Goal: Navigation & Orientation: Find specific page/section

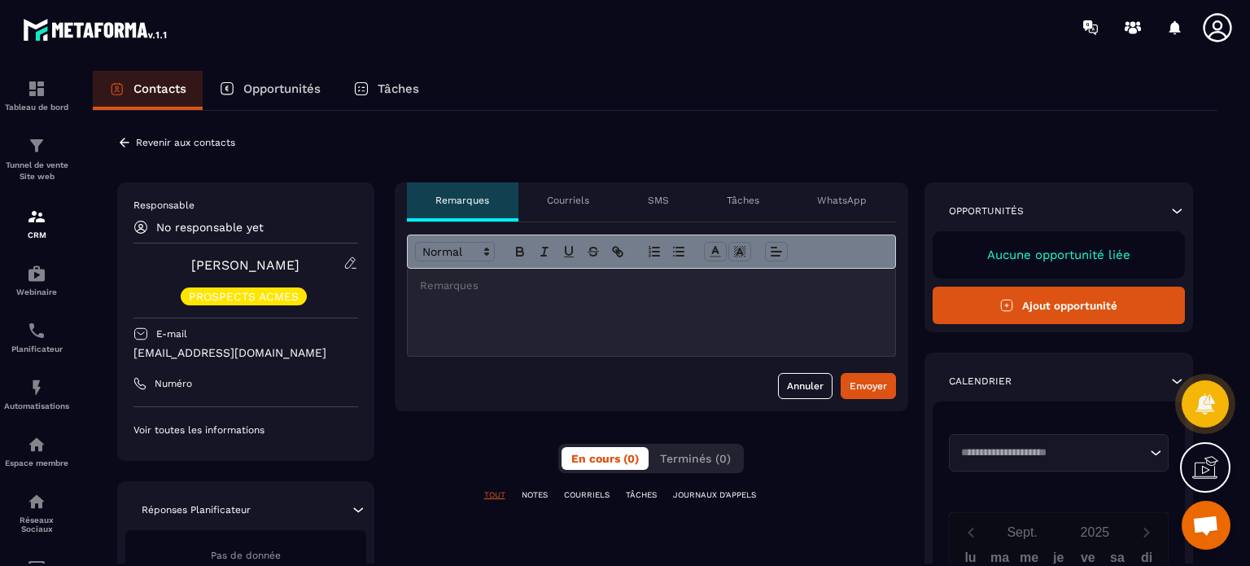
click at [565, 211] on div "Courriels" at bounding box center [569, 201] width 100 height 39
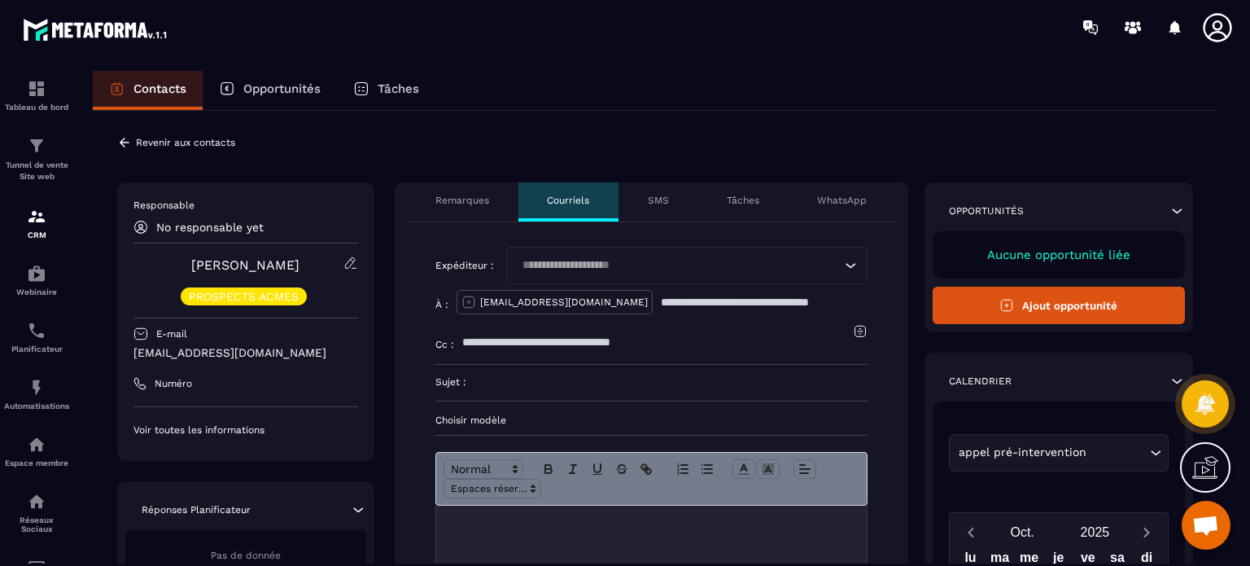
click at [697, 278] on div "Loading..." at bounding box center [686, 265] width 361 height 37
click at [456, 268] on p "Expéditeur :" at bounding box center [465, 265] width 59 height 13
click at [462, 204] on p "Remarques" at bounding box center [463, 200] width 54 height 13
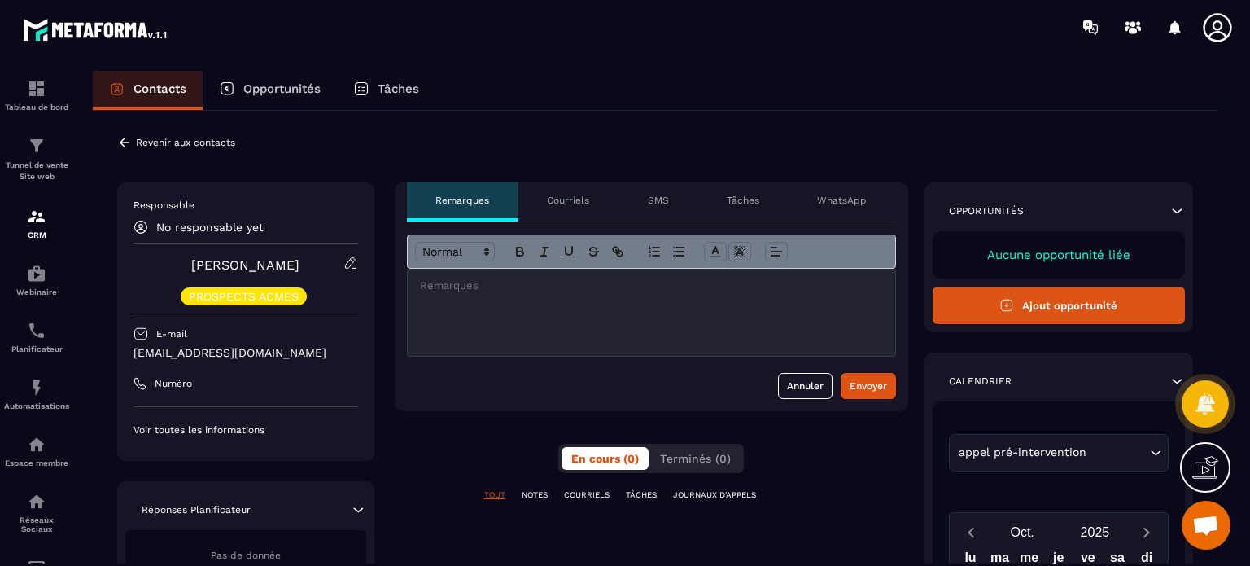
click at [1206, 23] on icon at bounding box center [1217, 27] width 28 height 28
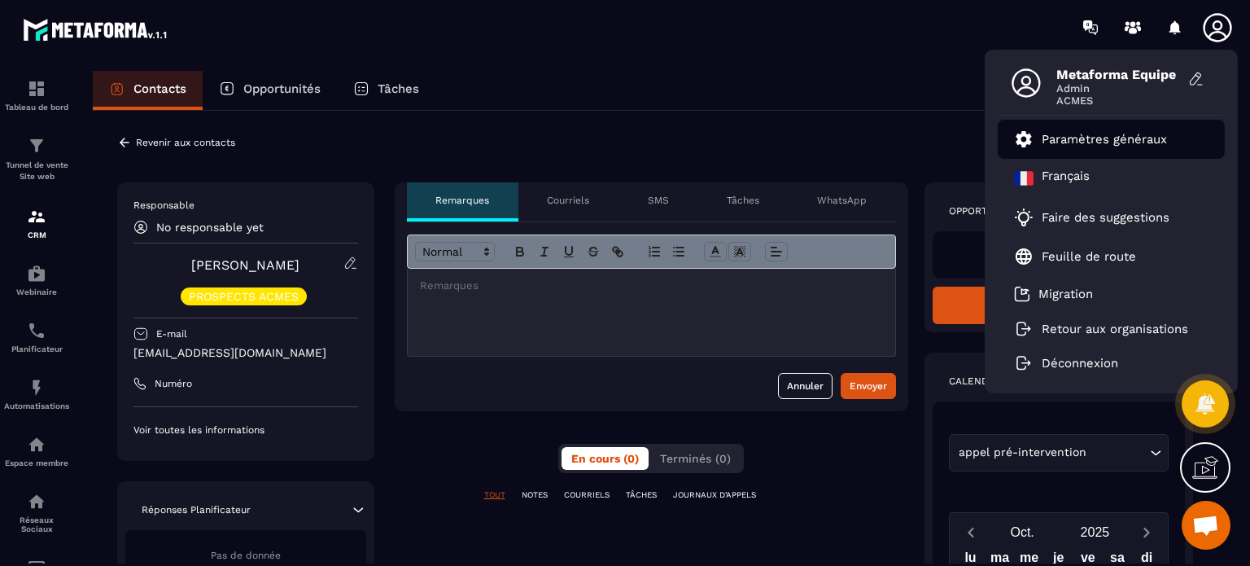
click at [1086, 132] on p "Paramètres généraux" at bounding box center [1104, 139] width 125 height 15
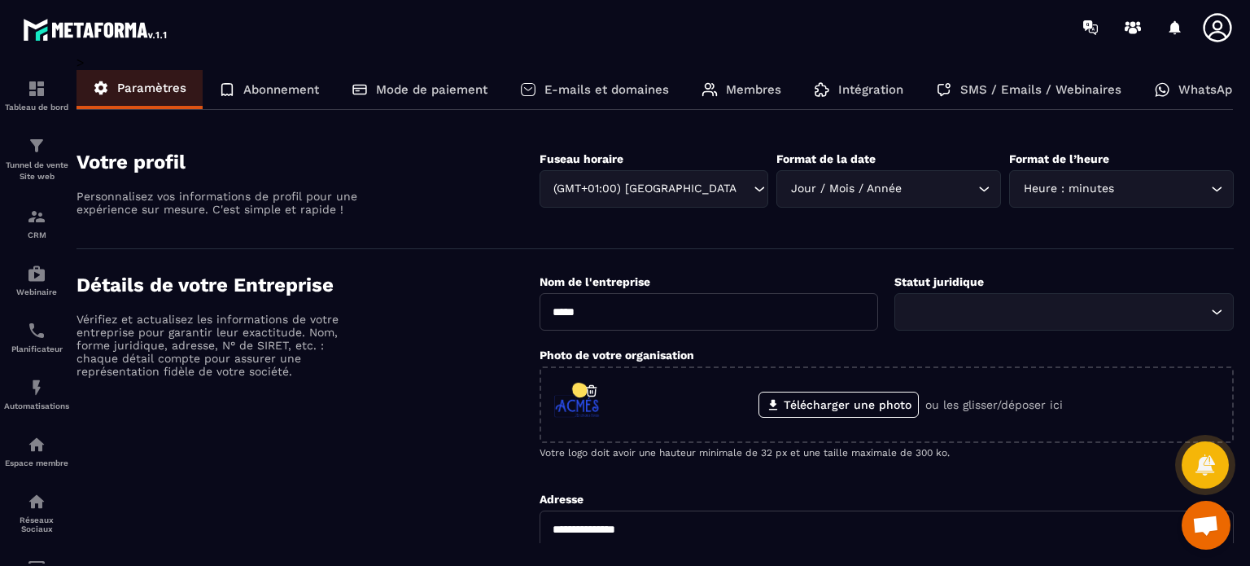
click at [773, 90] on p "Membres" at bounding box center [753, 89] width 55 height 15
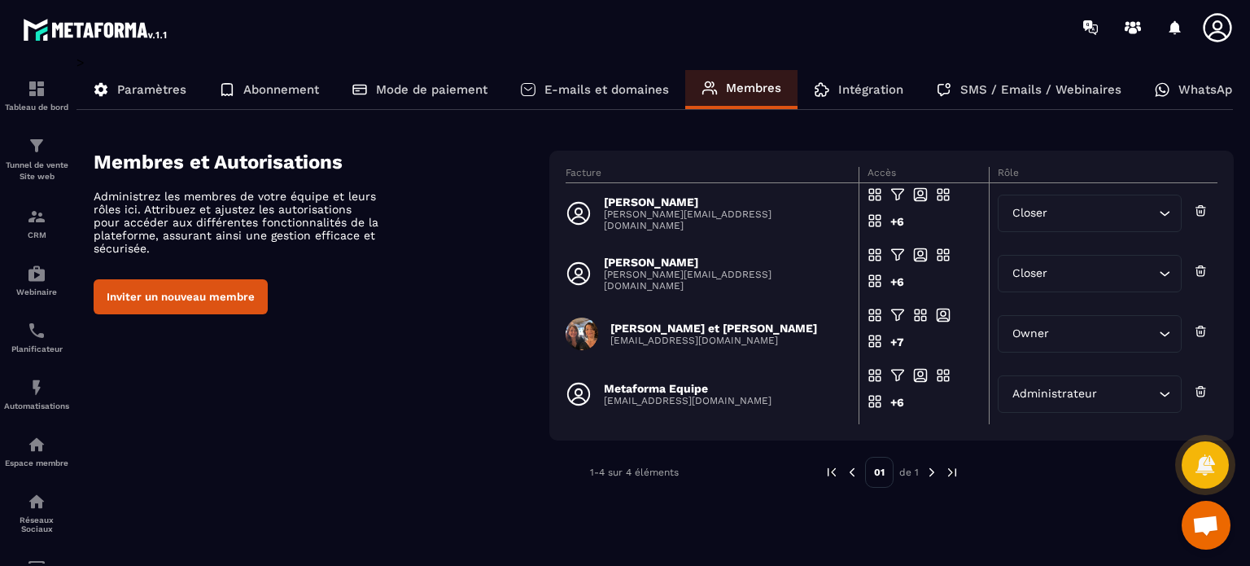
click at [611, 93] on p "E-mails et domaines" at bounding box center [607, 89] width 125 height 15
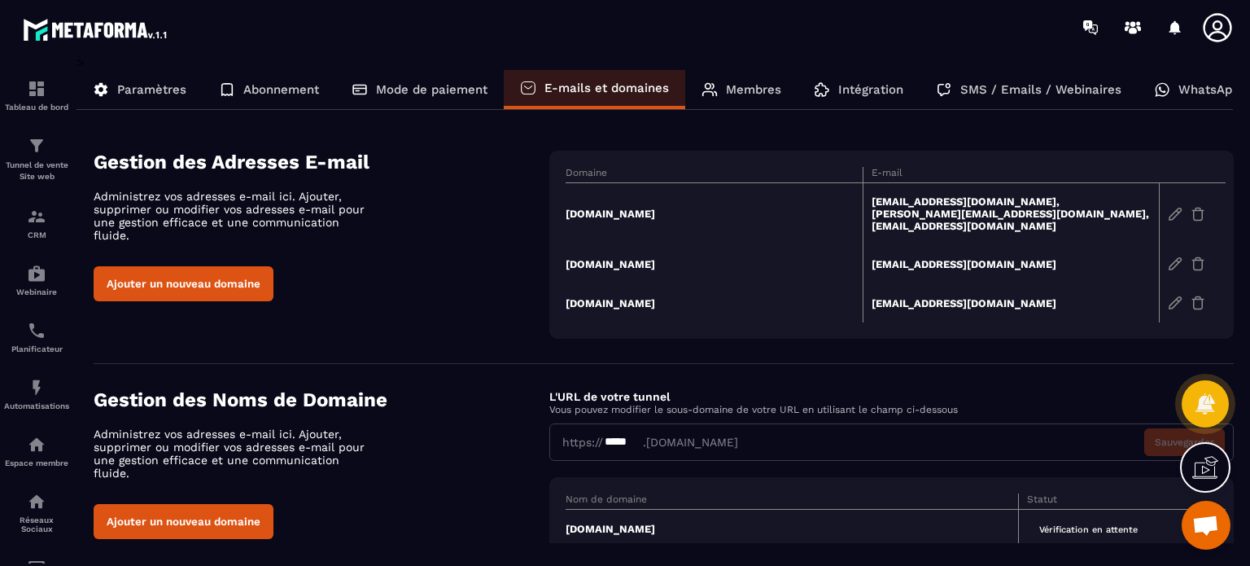
click at [501, 317] on div "Gestion des Adresses E-mail Administrez vos adresses e-mail ici. Ajouter, suppr…" at bounding box center [664, 245] width 1140 height 188
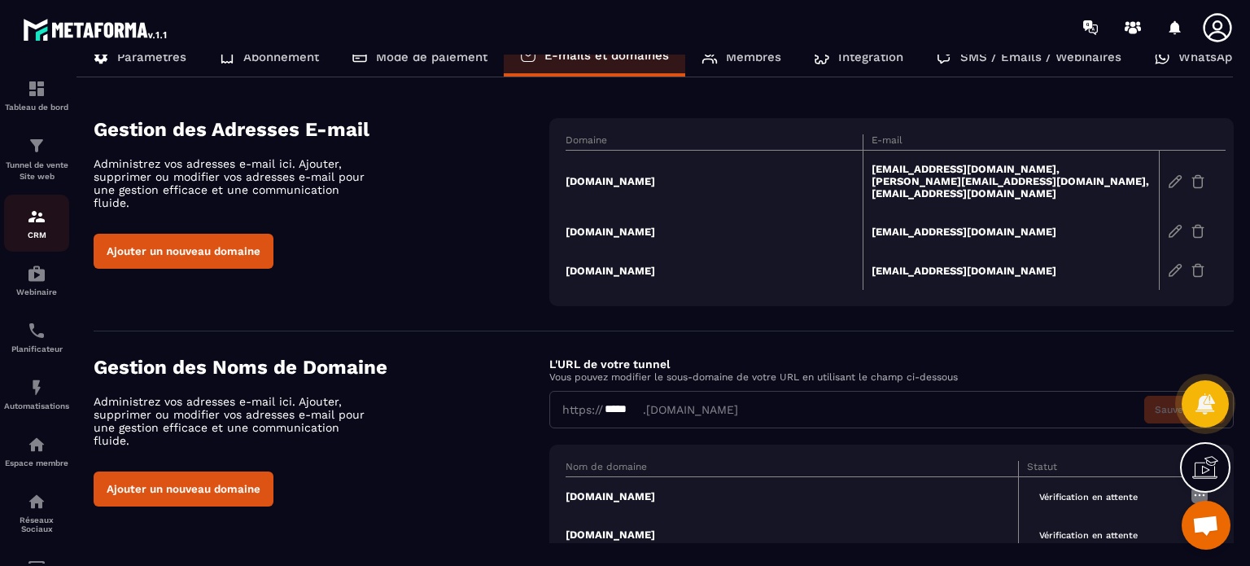
click at [47, 234] on p "CRM" at bounding box center [36, 234] width 65 height 9
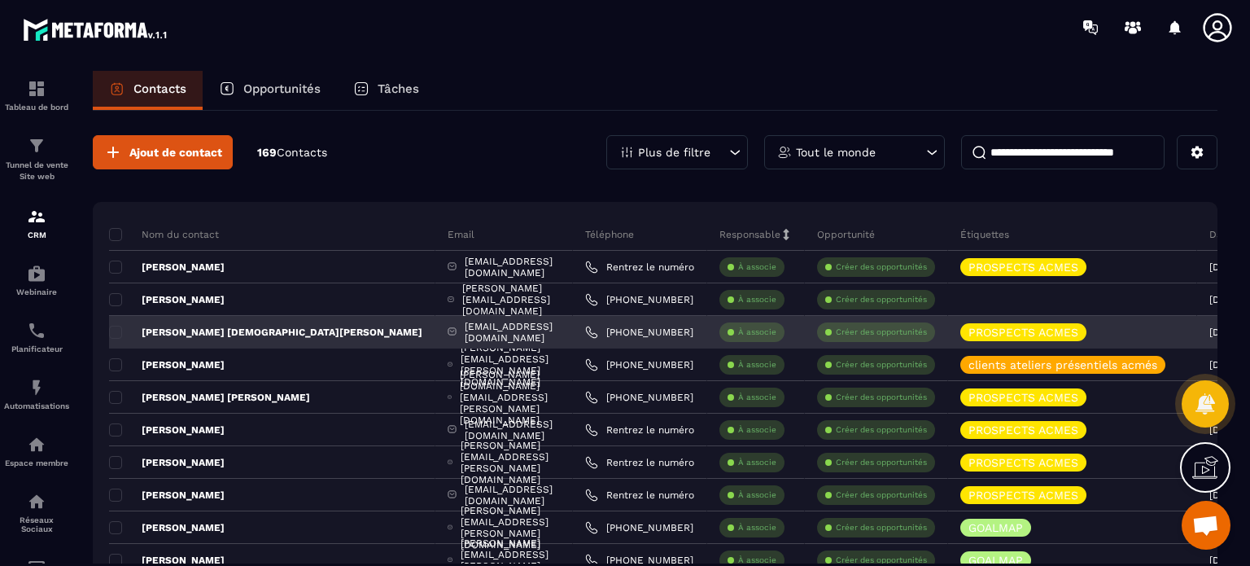
click at [195, 334] on p "[PERSON_NAME] [DEMOGRAPHIC_DATA][PERSON_NAME]" at bounding box center [265, 332] width 313 height 13
